Goal: Browse casually: Explore the website without a specific task or goal

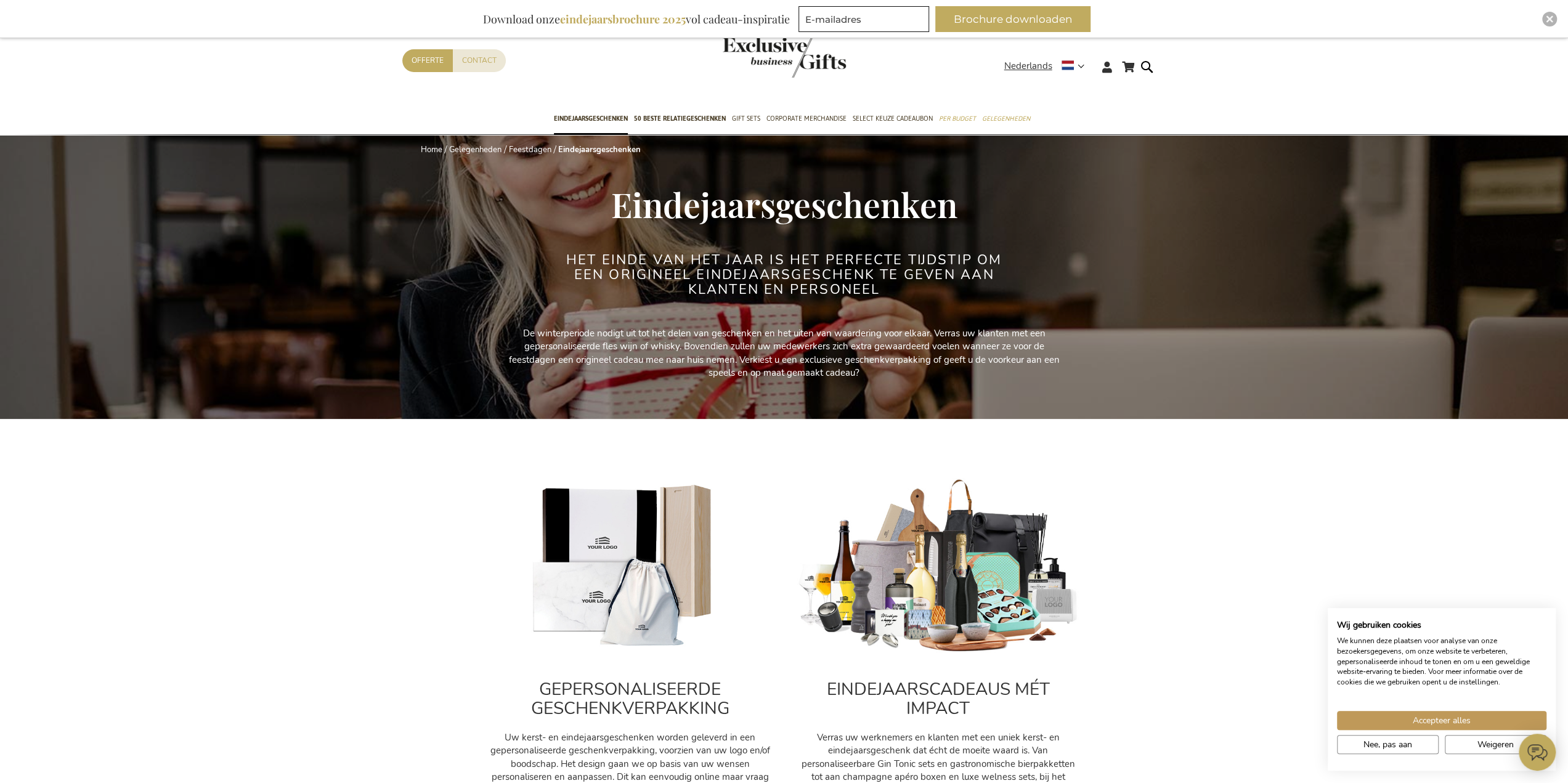
click at [1435, 719] on span "Accepteer alles" at bounding box center [1441, 720] width 58 height 13
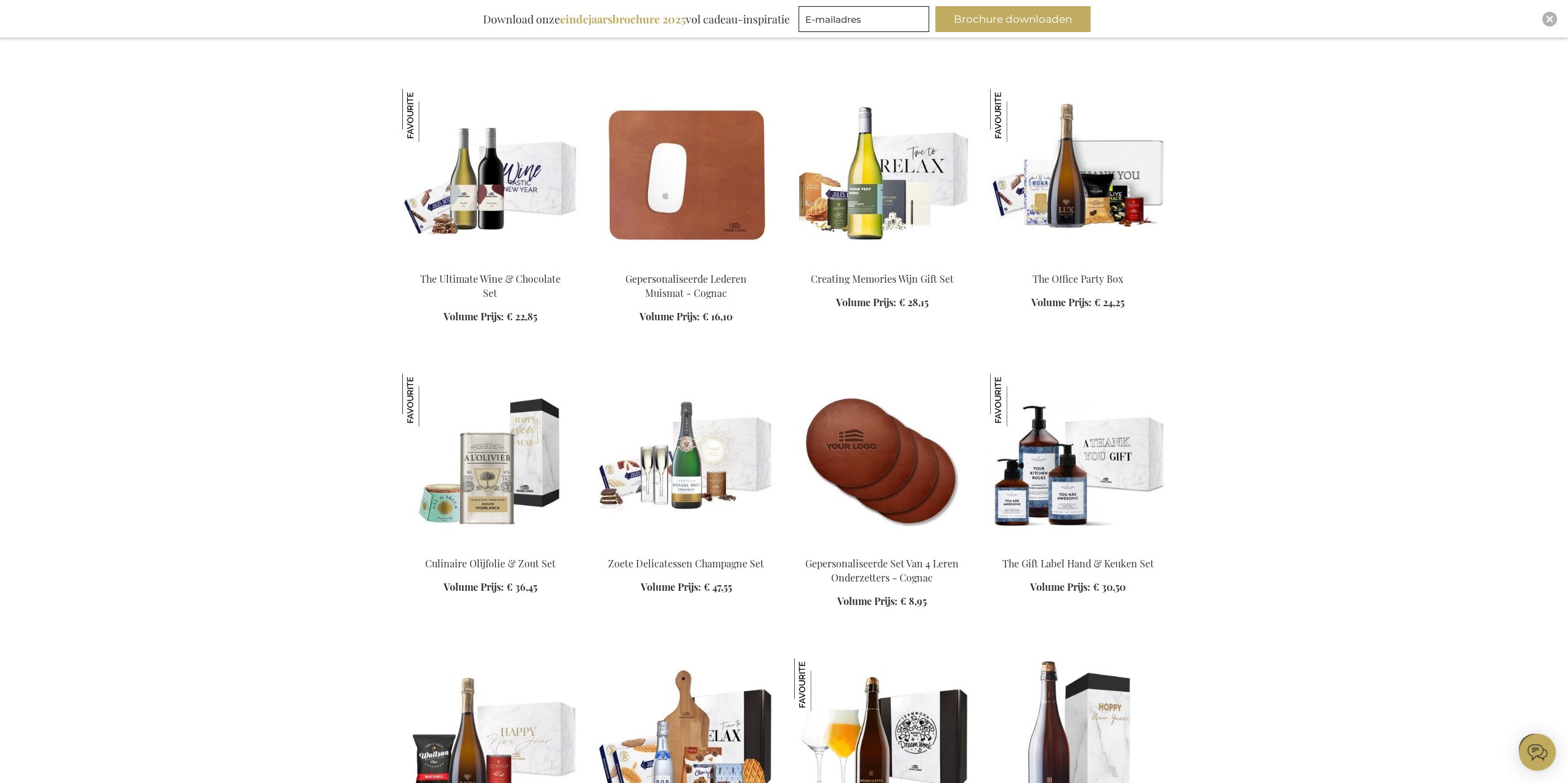
scroll to position [1725, 0]
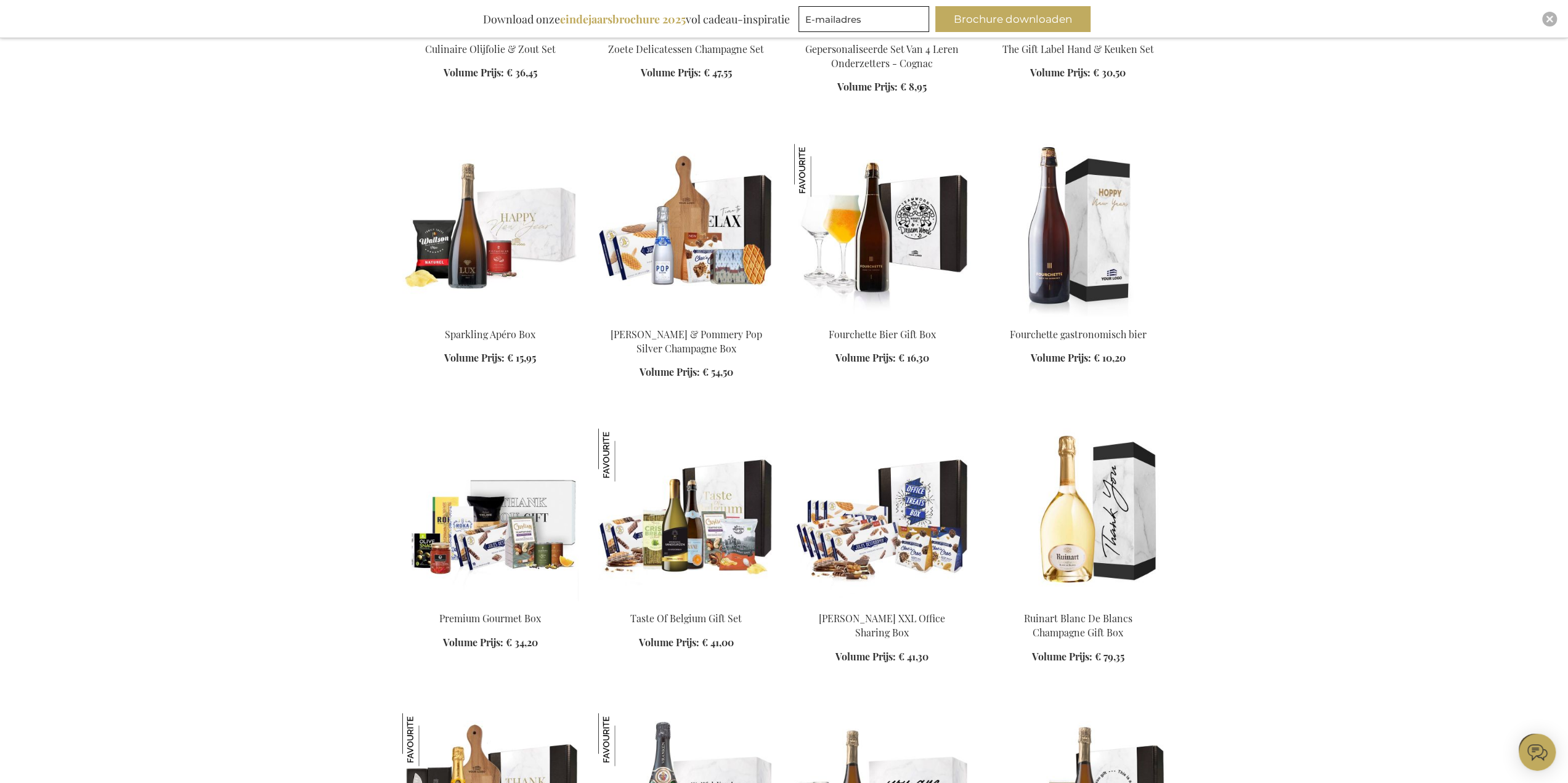
scroll to position [2156, 0]
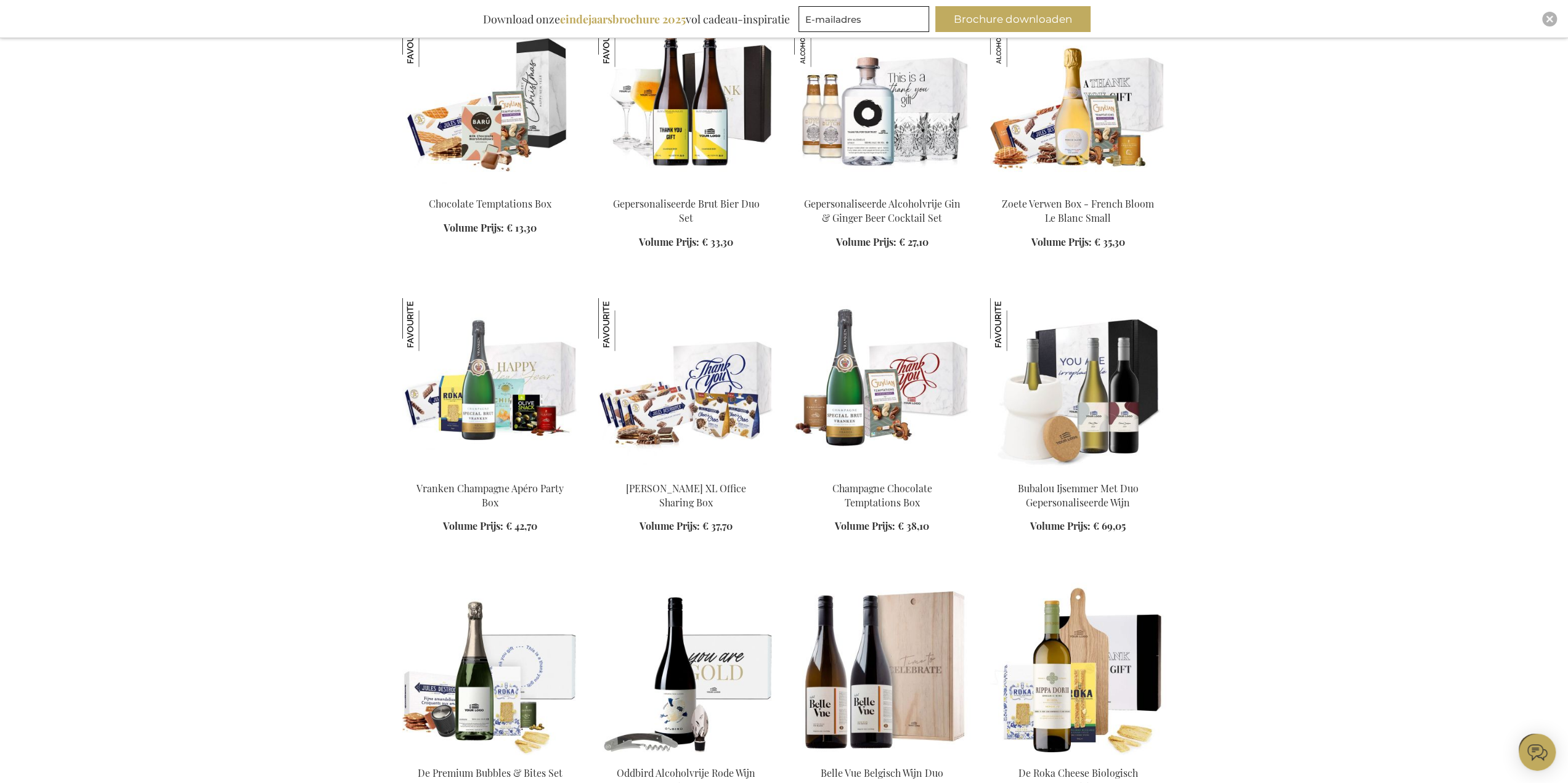
scroll to position [3142, 0]
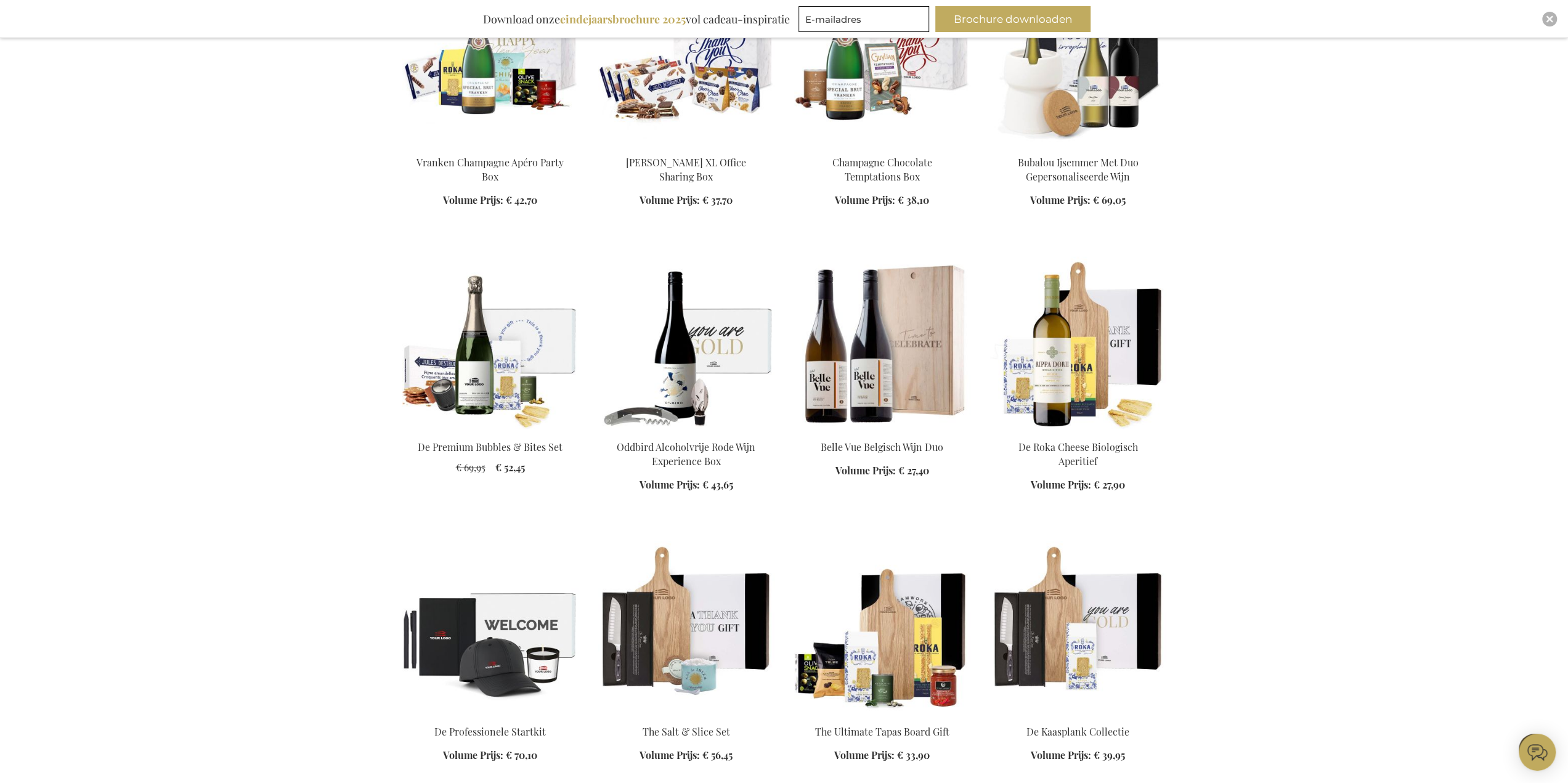
scroll to position [3696, 0]
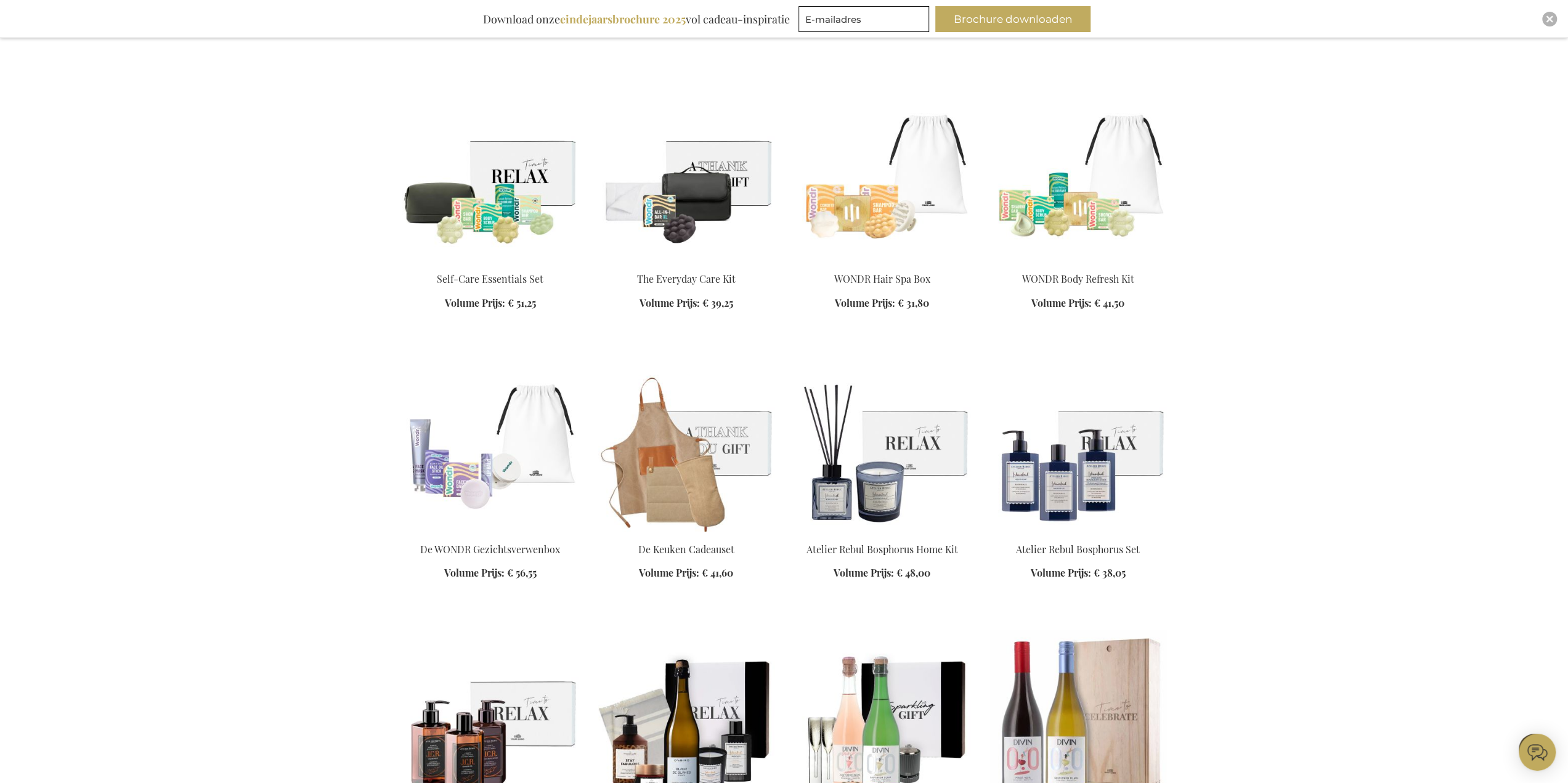
scroll to position [4743, 0]
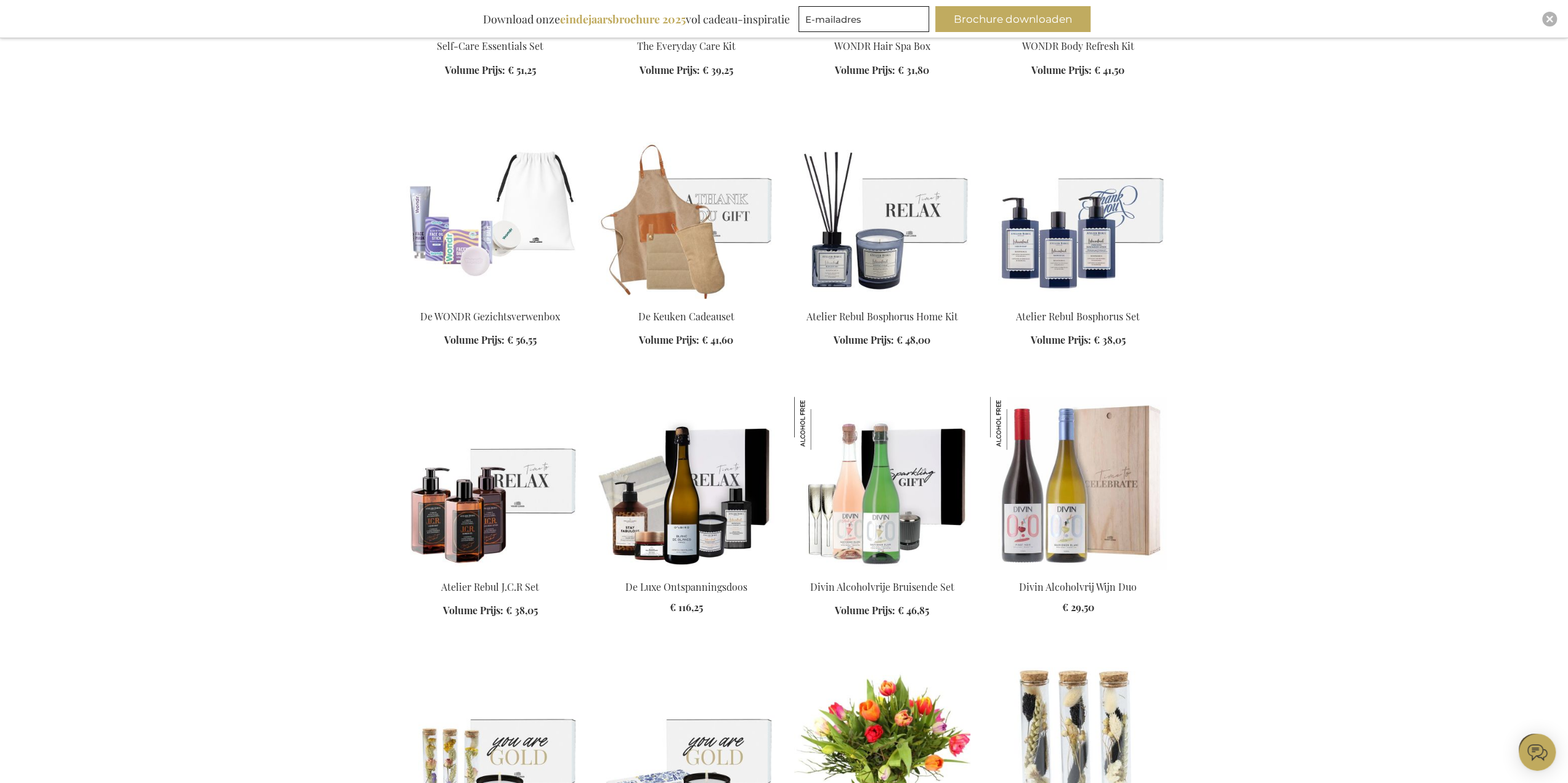
scroll to position [4990, 0]
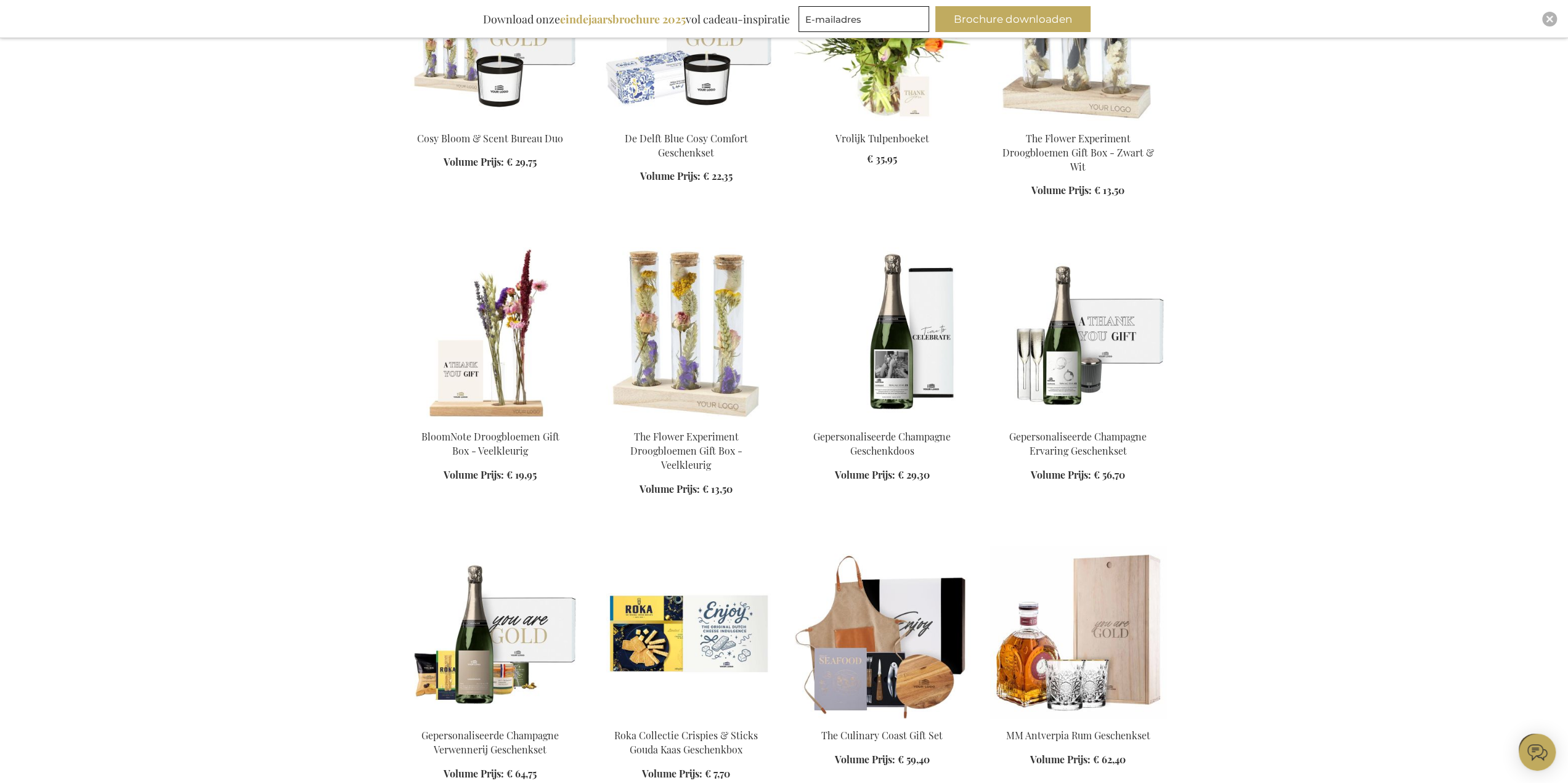
scroll to position [5668, 0]
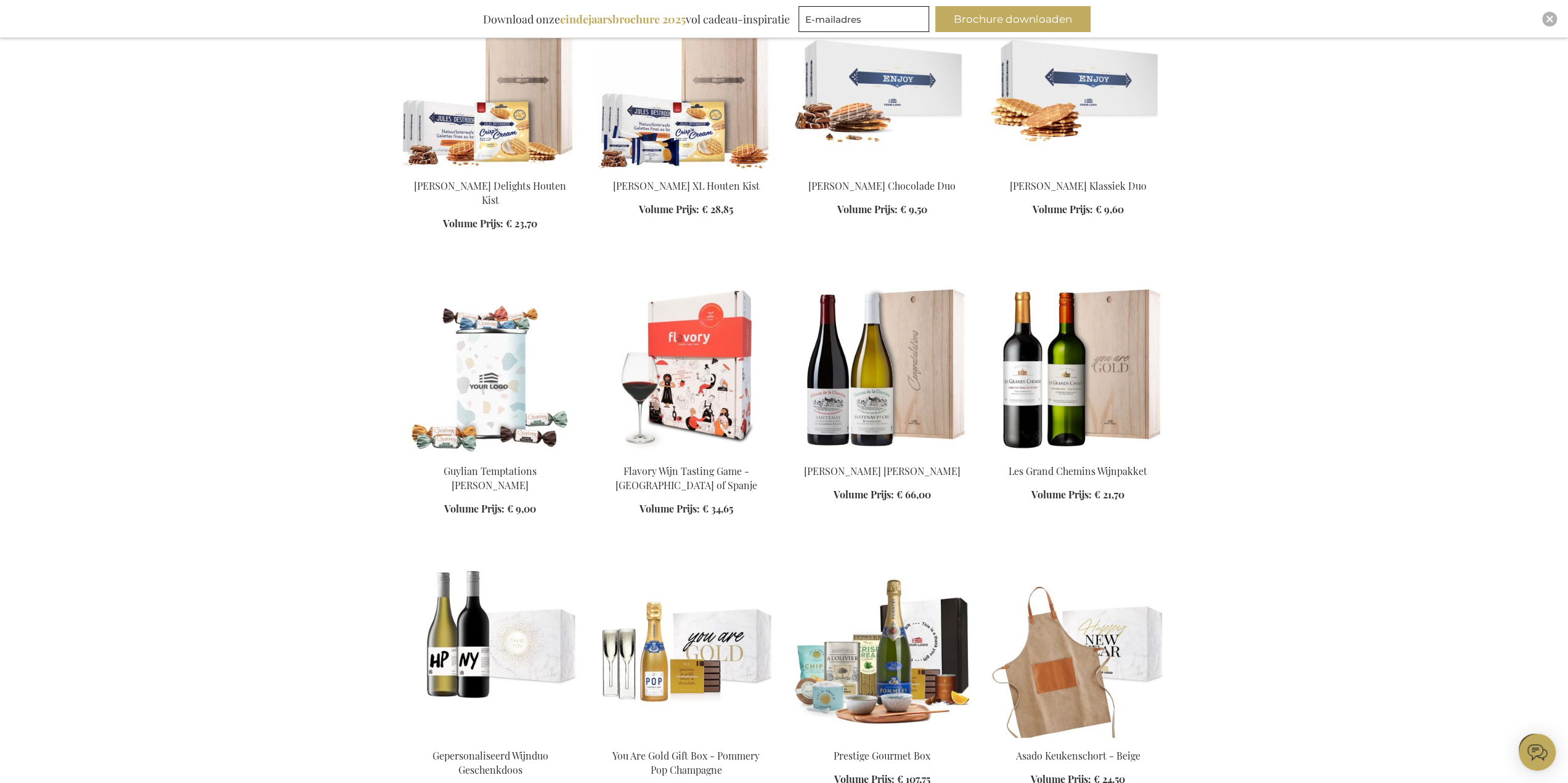
scroll to position [6838, 0]
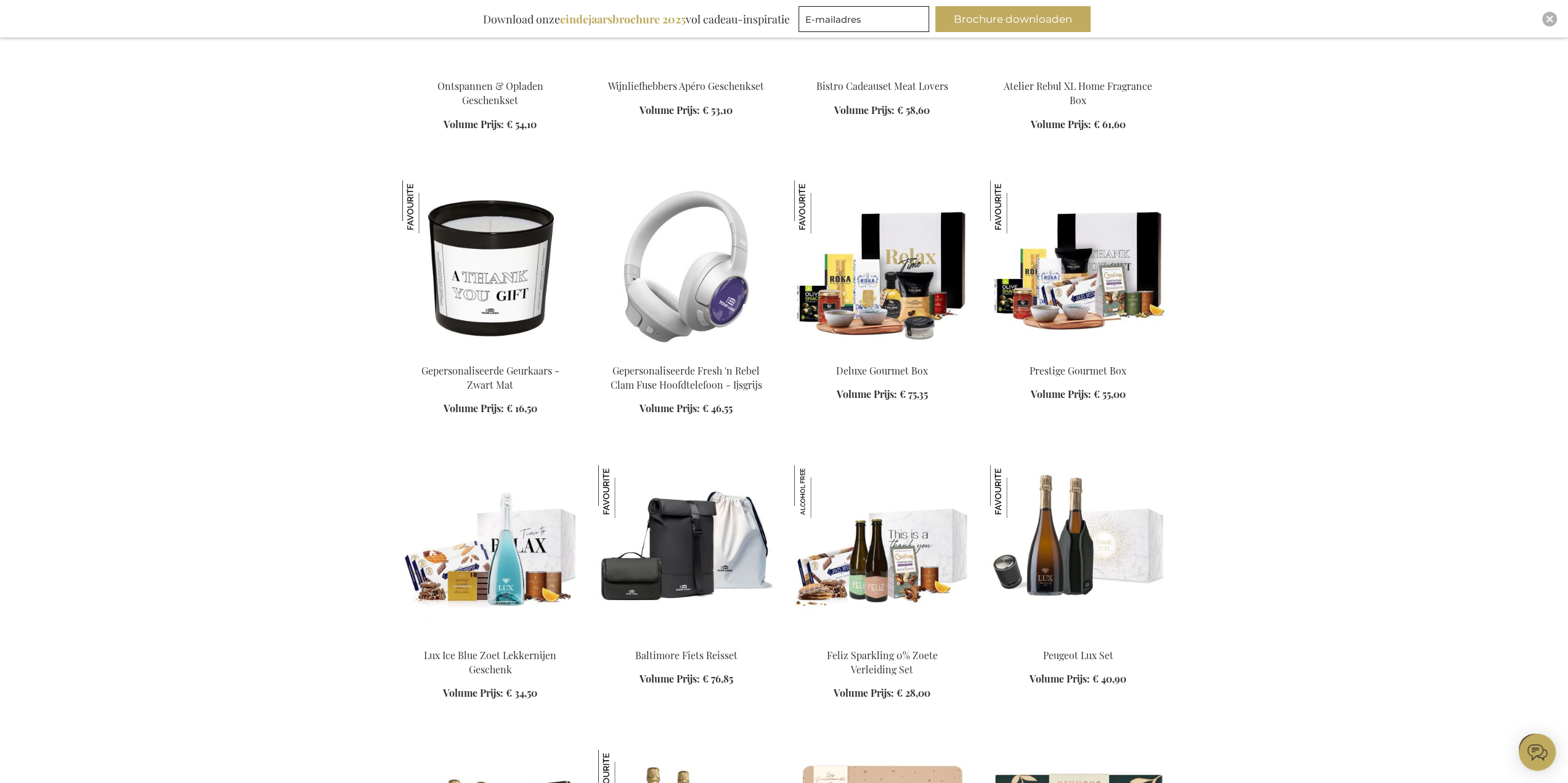
scroll to position [8378, 0]
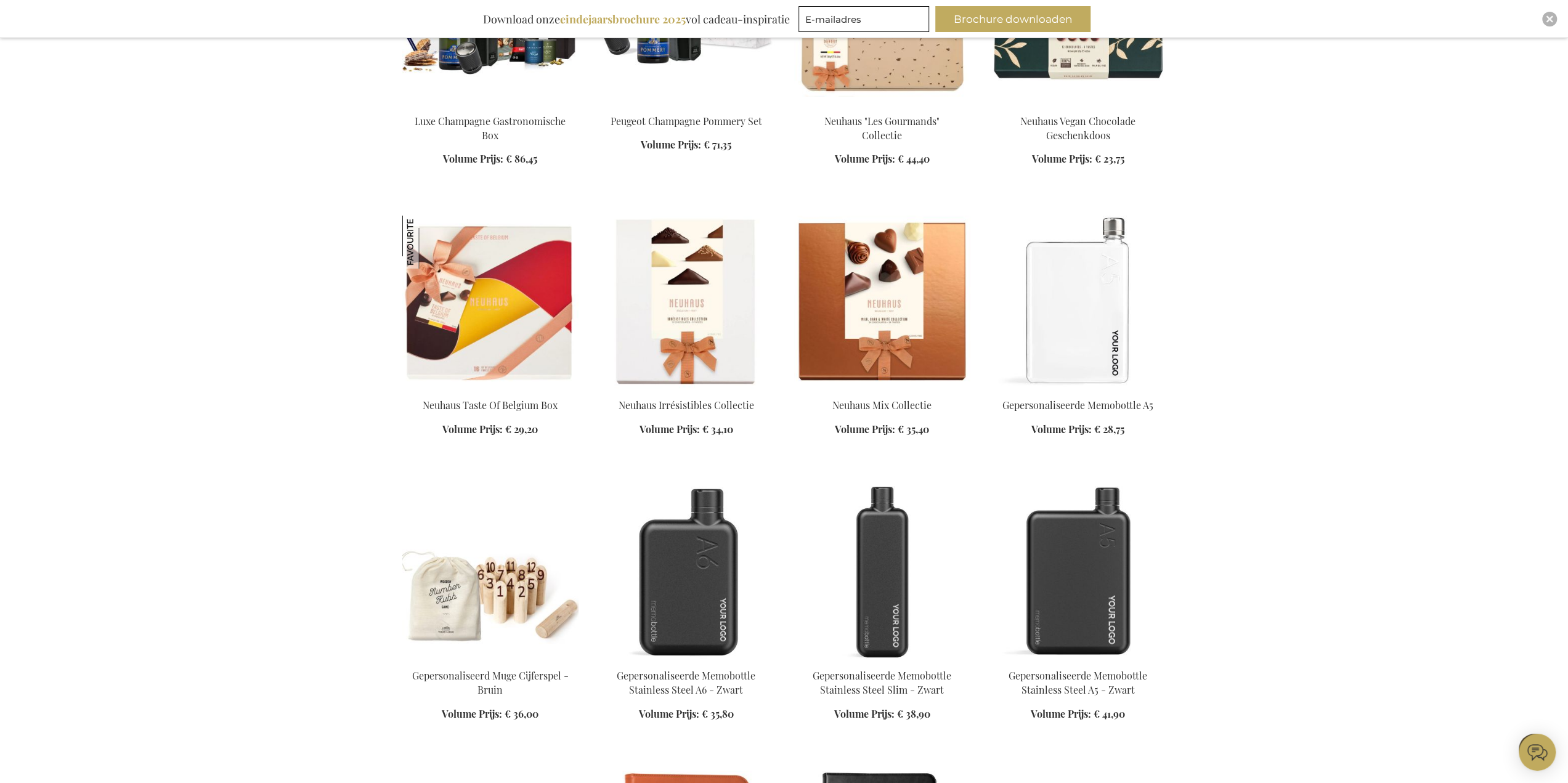
scroll to position [9425, 0]
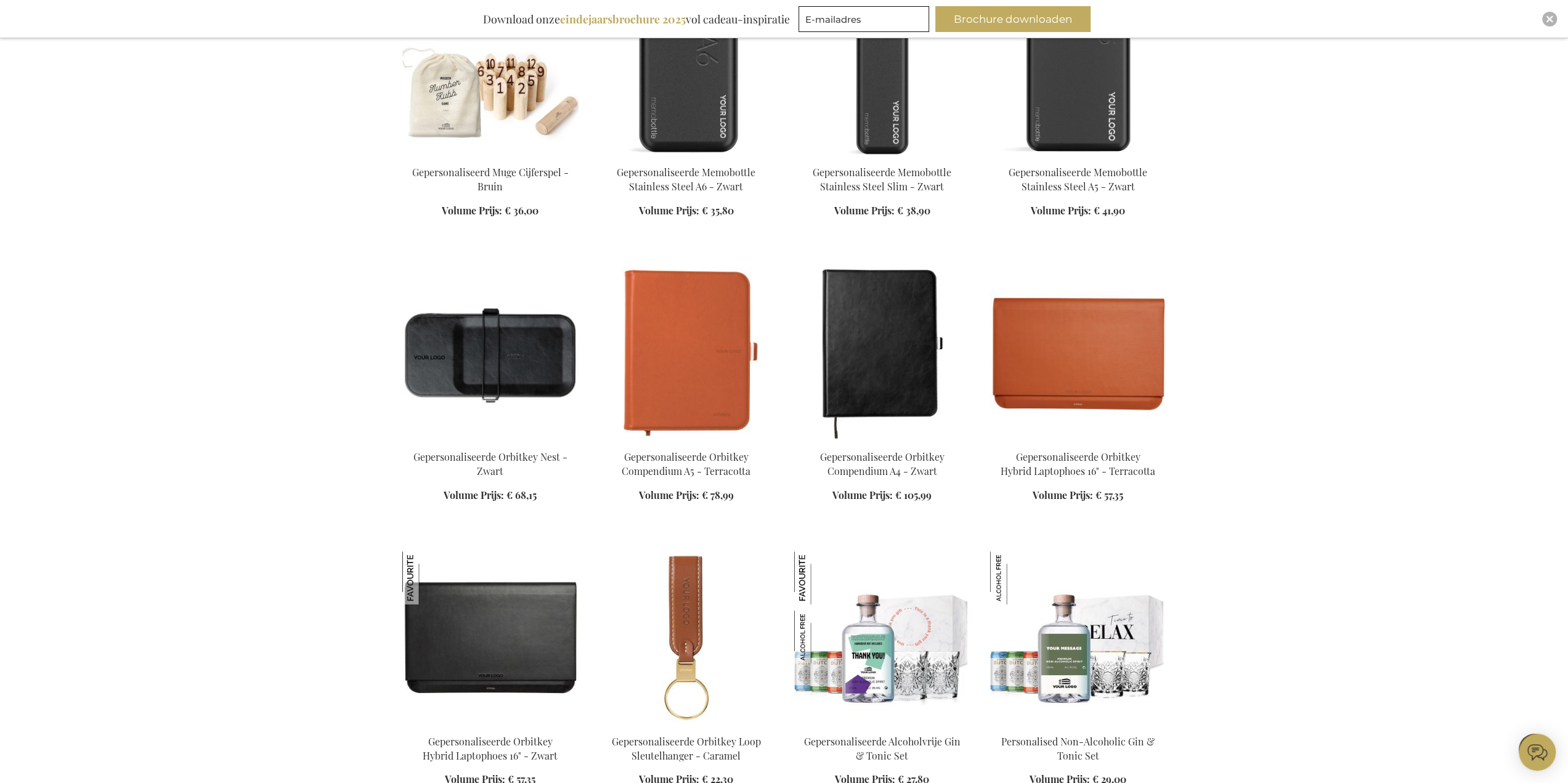
scroll to position [9795, 0]
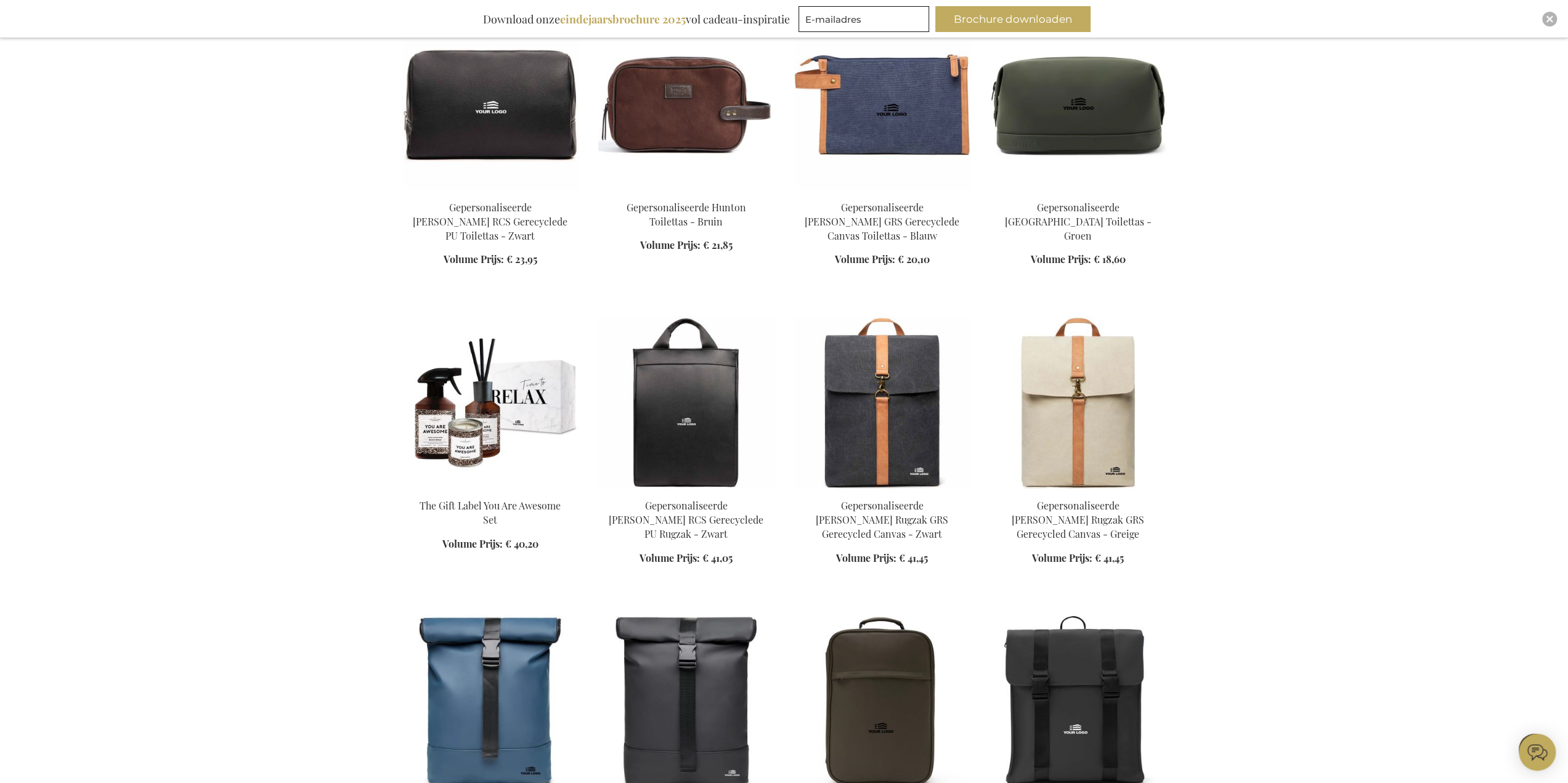
scroll to position [10781, 0]
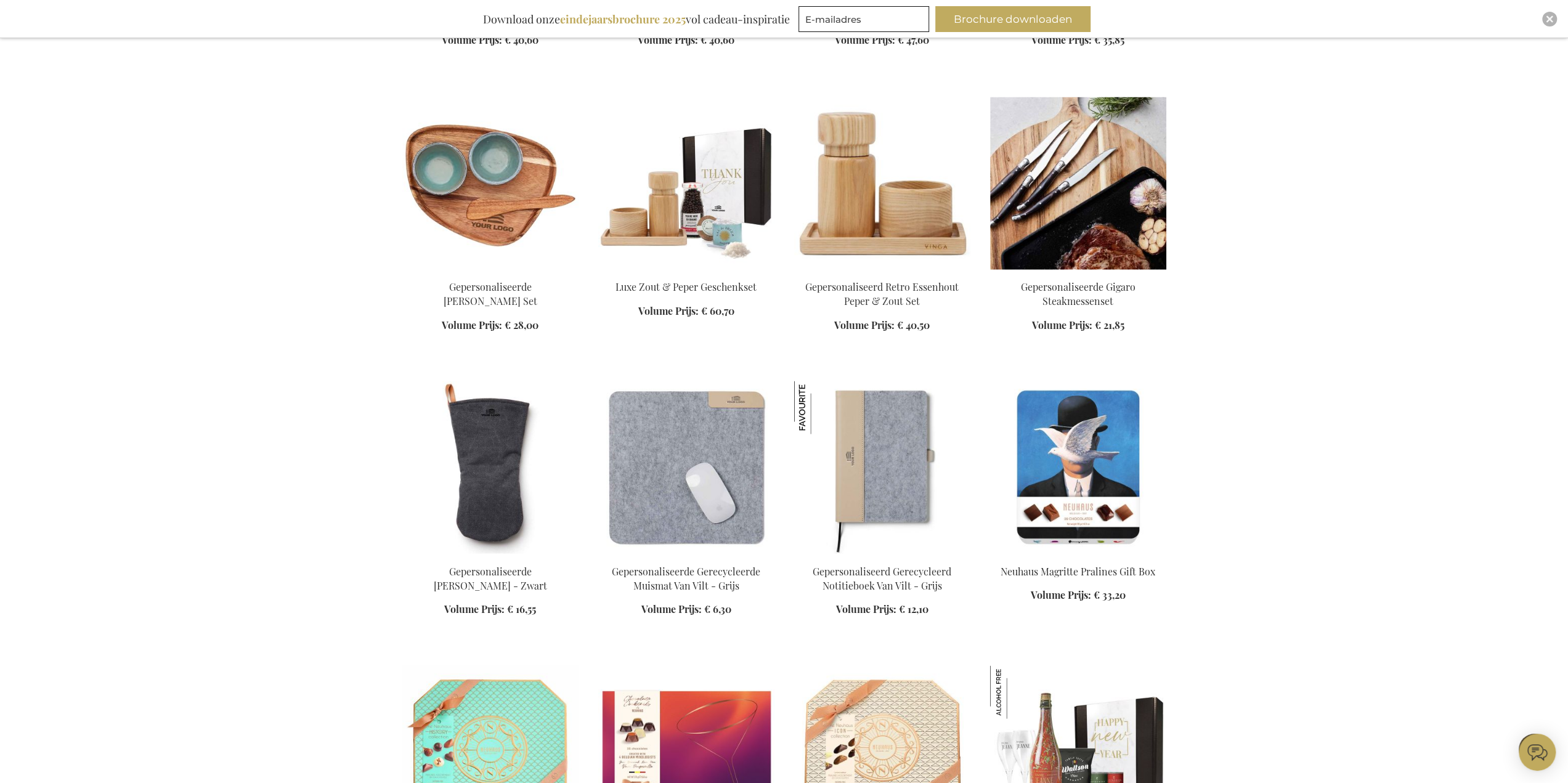
scroll to position [11582, 0]
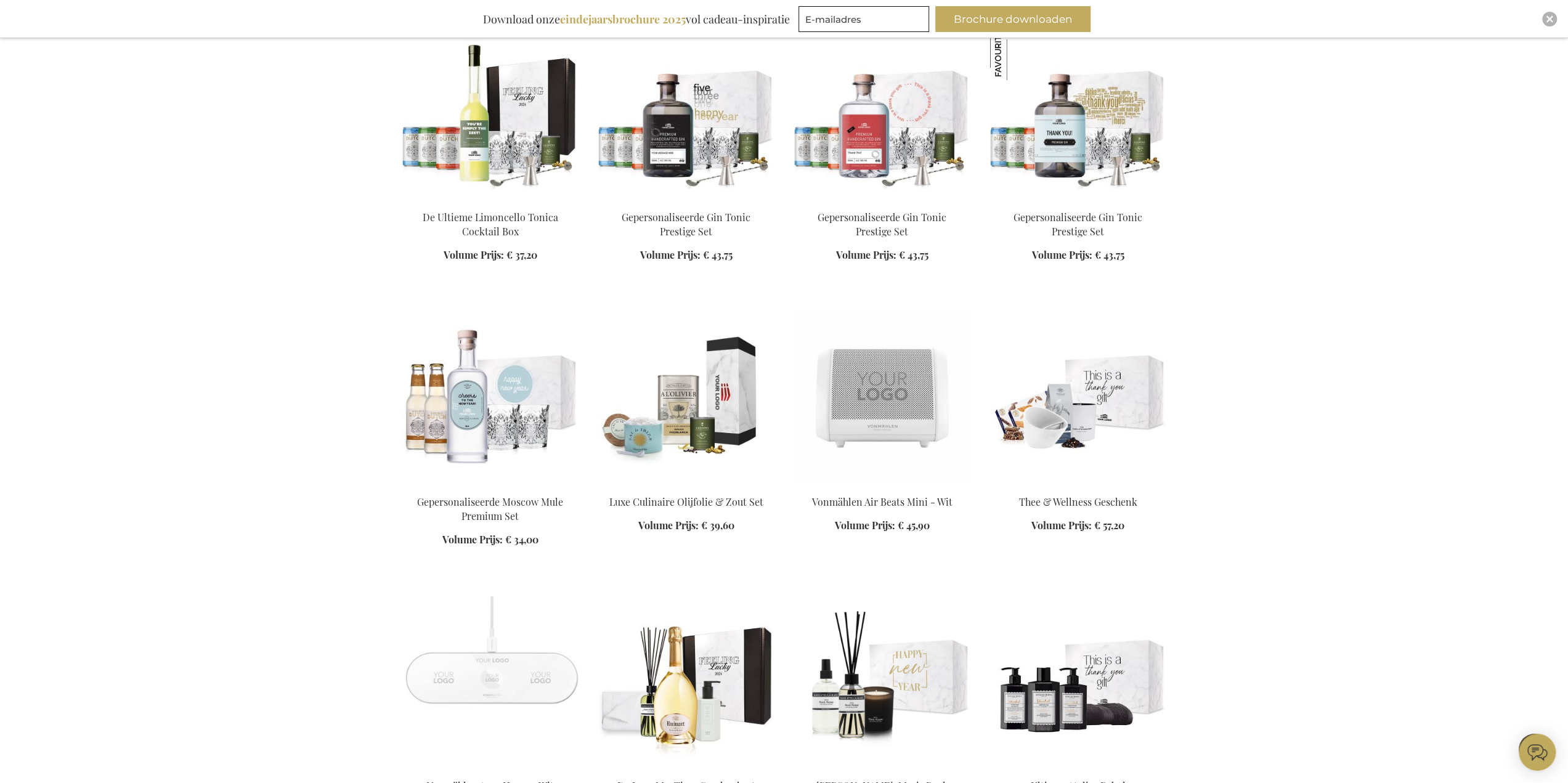
scroll to position [14354, 0]
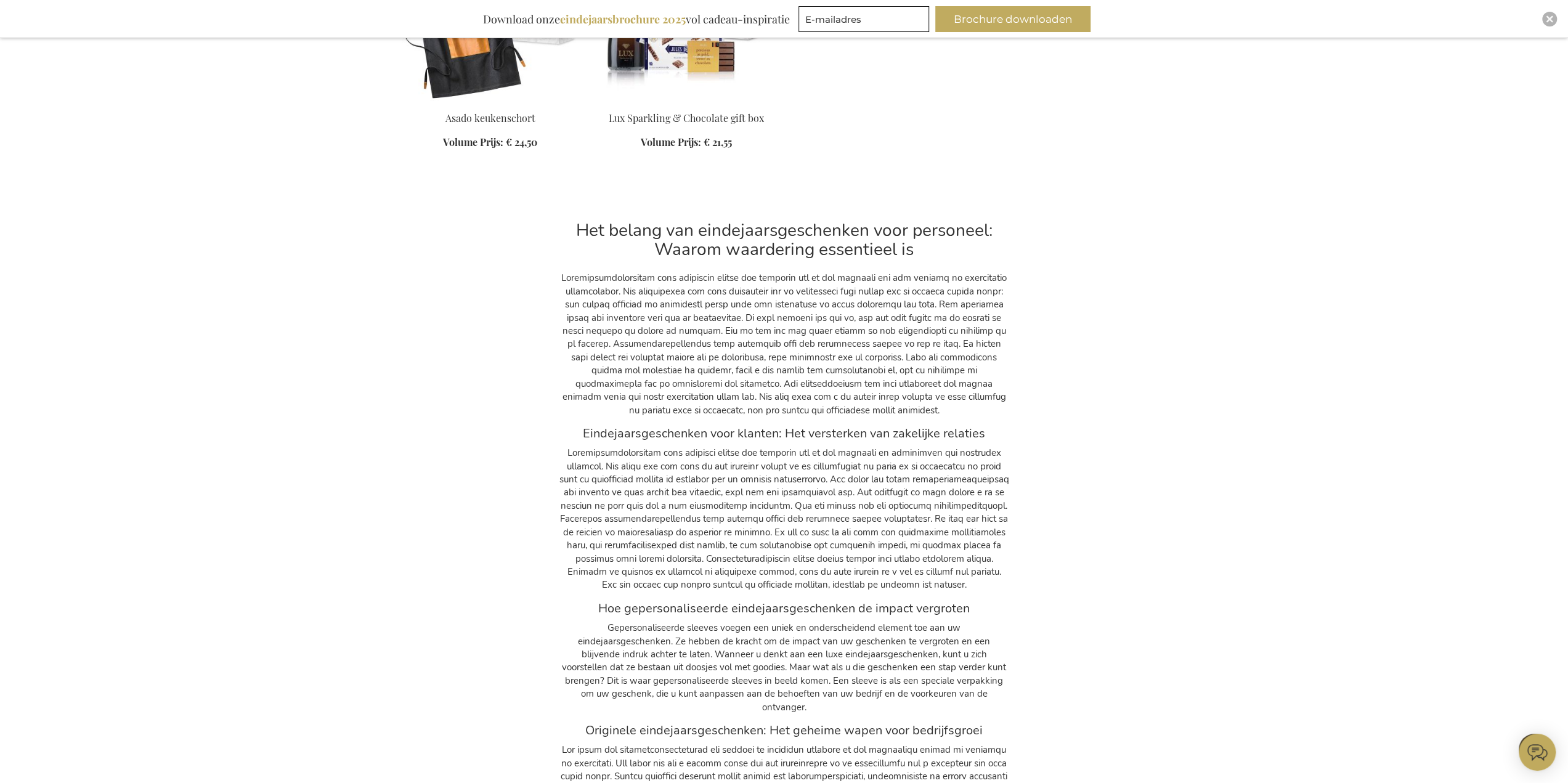
scroll to position [17803, 0]
